Goal: Information Seeking & Learning: Compare options

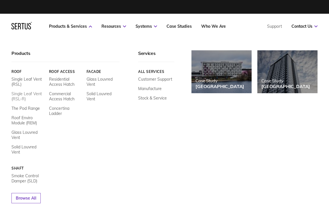
click at [18, 95] on link "Single Leaf Vent (RSL-R)" at bounding box center [27, 96] width 33 height 10
click at [20, 109] on link "The Pod Range" at bounding box center [25, 108] width 28 height 5
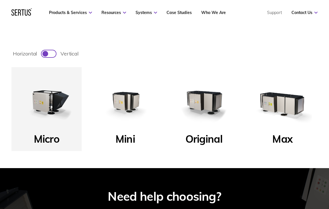
scroll to position [201, 0]
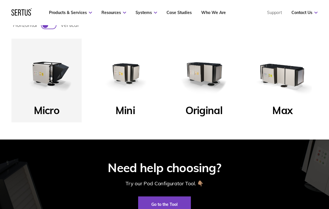
click at [294, 71] on img at bounding box center [282, 73] width 59 height 59
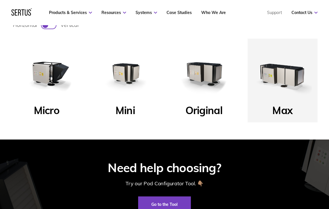
click at [207, 74] on img at bounding box center [203, 73] width 59 height 59
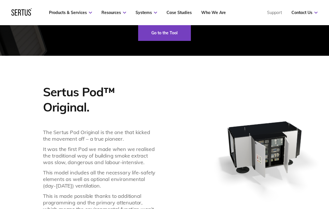
scroll to position [458, 0]
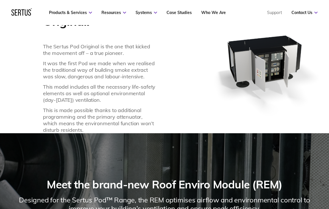
click at [274, 66] on img at bounding box center [264, 63] width 129 height 129
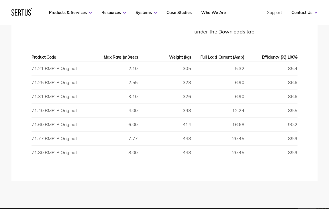
scroll to position [745, 0]
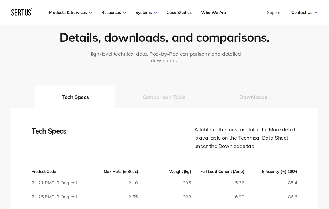
click at [165, 97] on button "Comparison Table" at bounding box center [163, 97] width 97 height 23
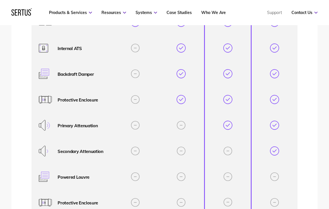
scroll to position [1146, 0]
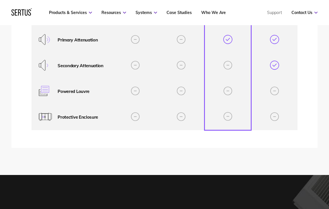
click at [69, 117] on p "Protective Enclosure" at bounding box center [82, 117] width 48 height 9
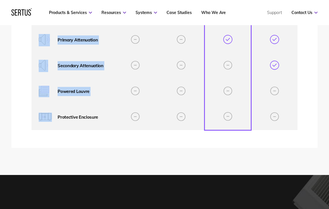
drag, startPoint x: 62, startPoint y: 119, endPoint x: 123, endPoint y: 119, distance: 61.6
click at [123, 119] on tr "Protective Enclosure" at bounding box center [165, 118] width 266 height 26
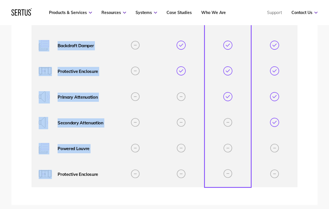
scroll to position [1060, 0]
